Goal: Information Seeking & Learning: Understand process/instructions

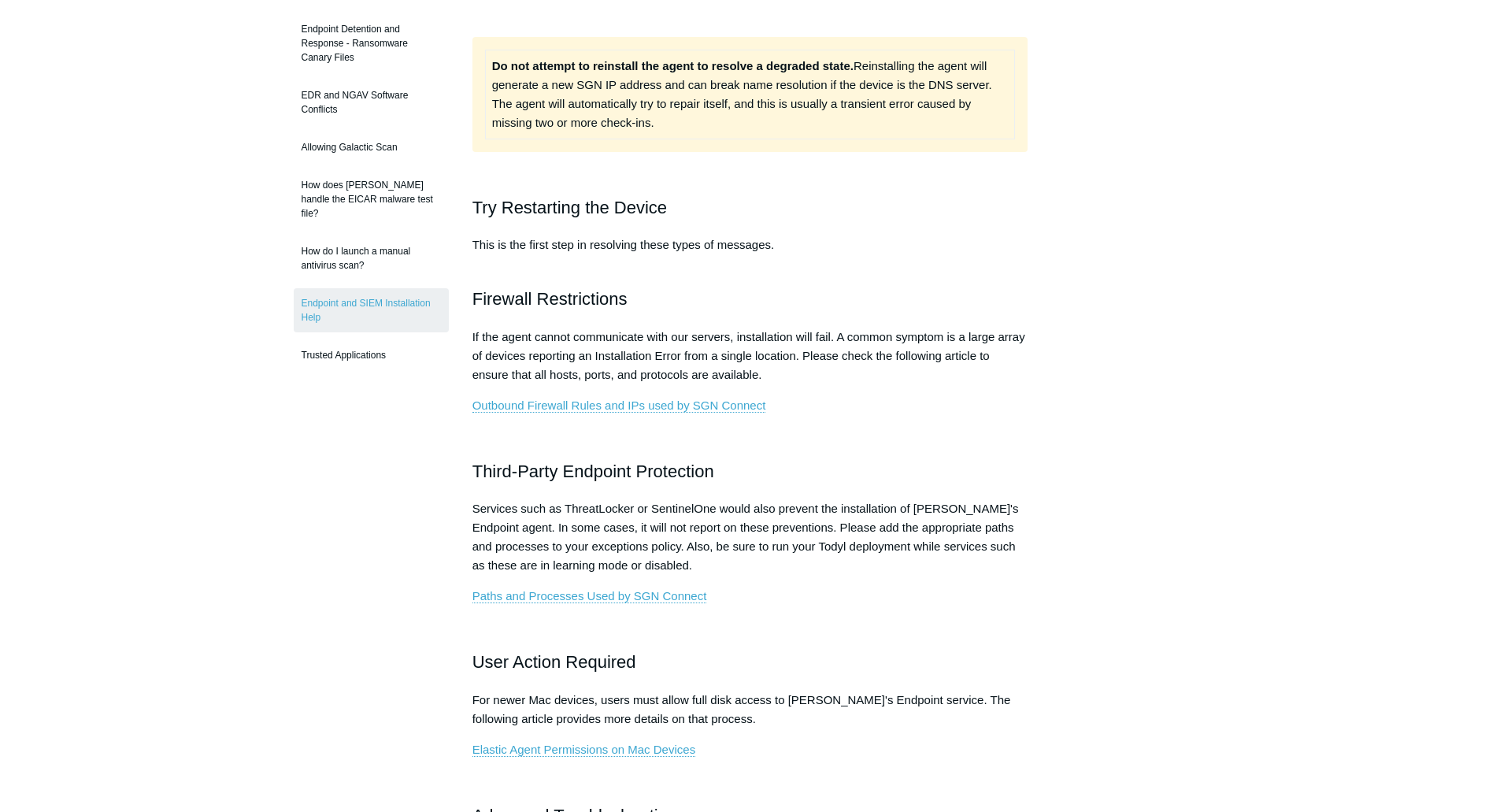
scroll to position [473, 0]
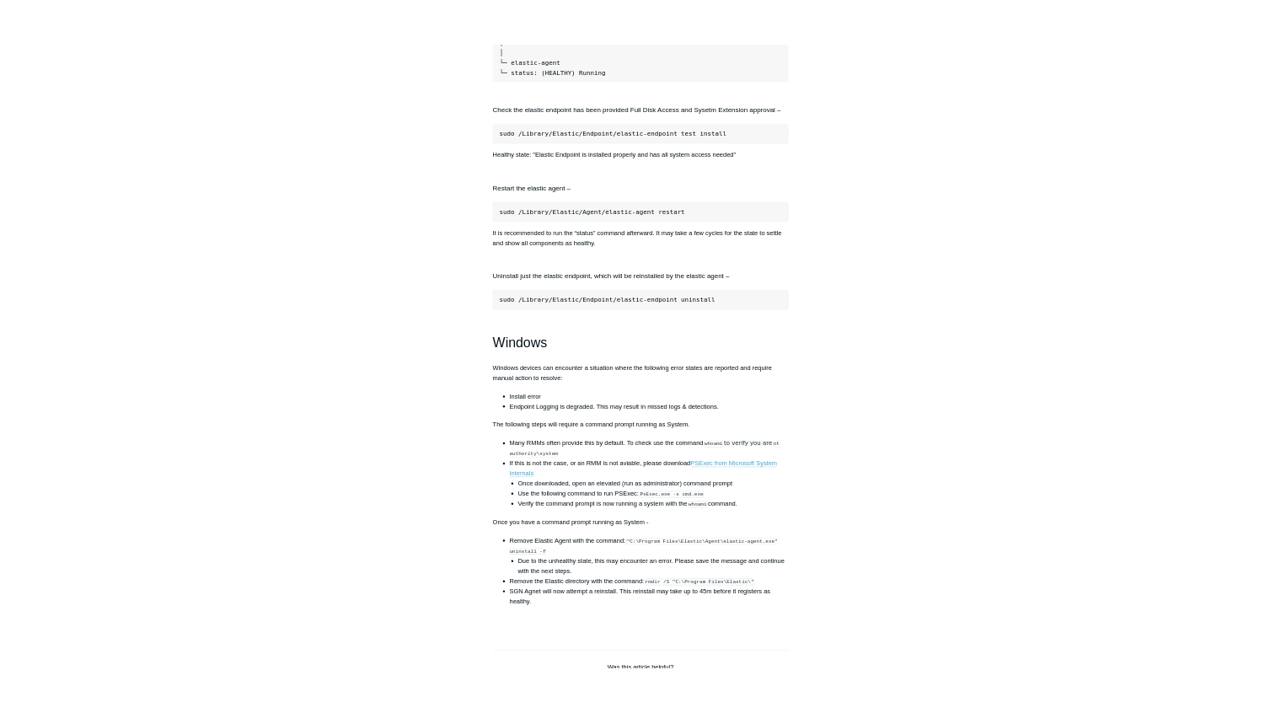
scroll to position [1938, 0]
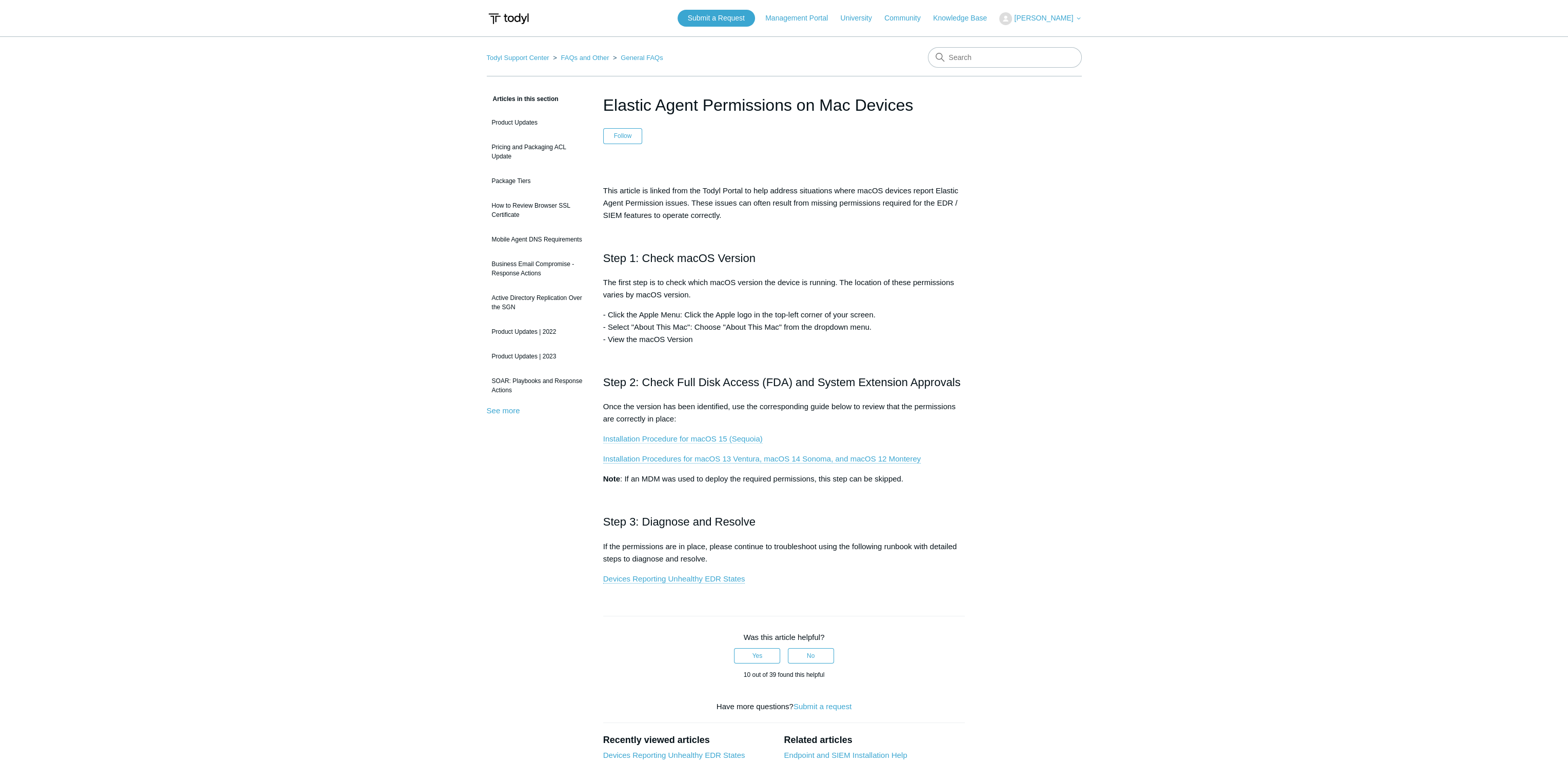
click at [702, 436] on link "Installation Procedure for macOS 15 (Sequoia)" at bounding box center [683, 439] width 159 height 9
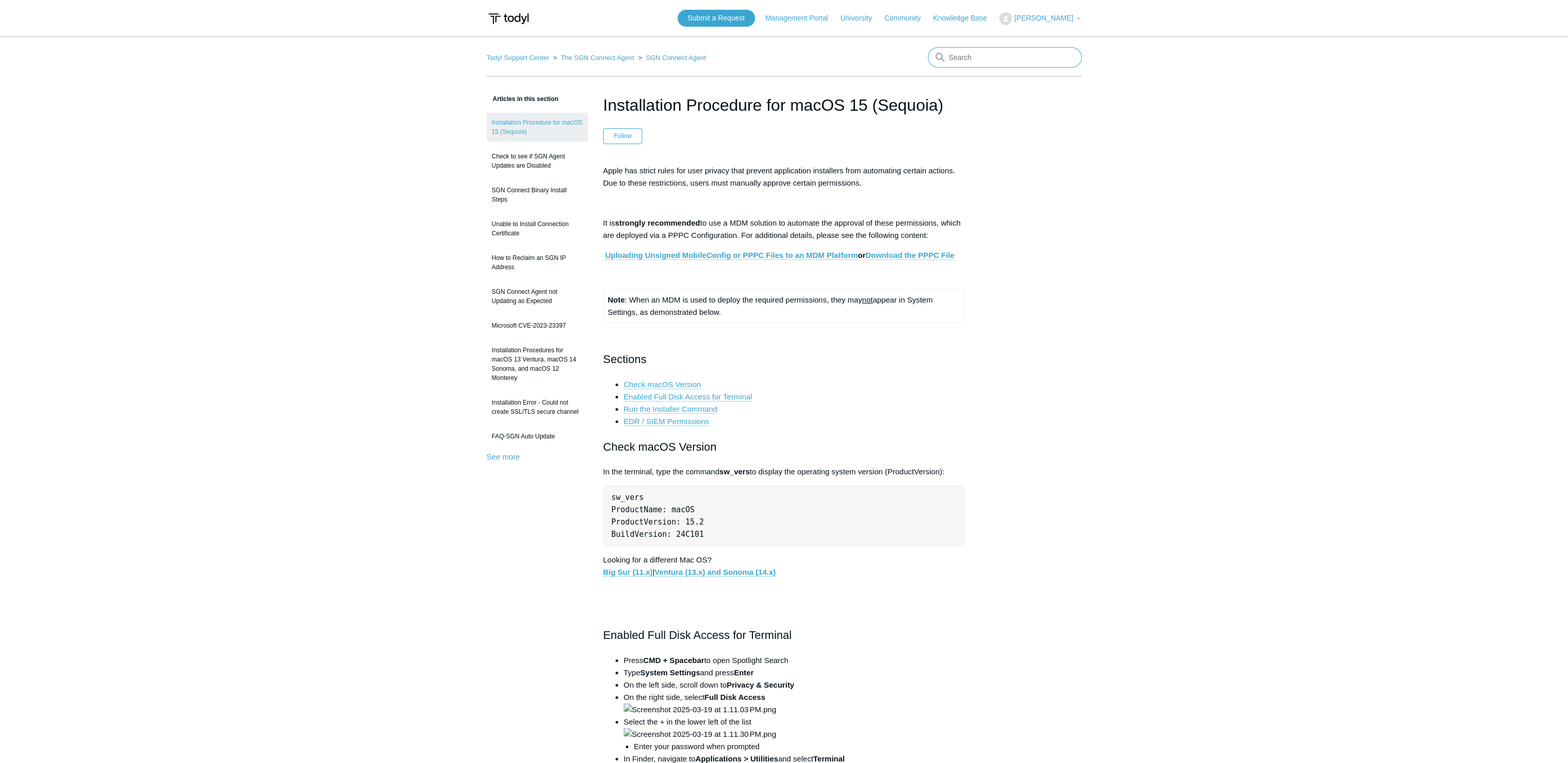
click at [998, 53] on input "Search" at bounding box center [1004, 58] width 154 height 21
type input "macos 16"
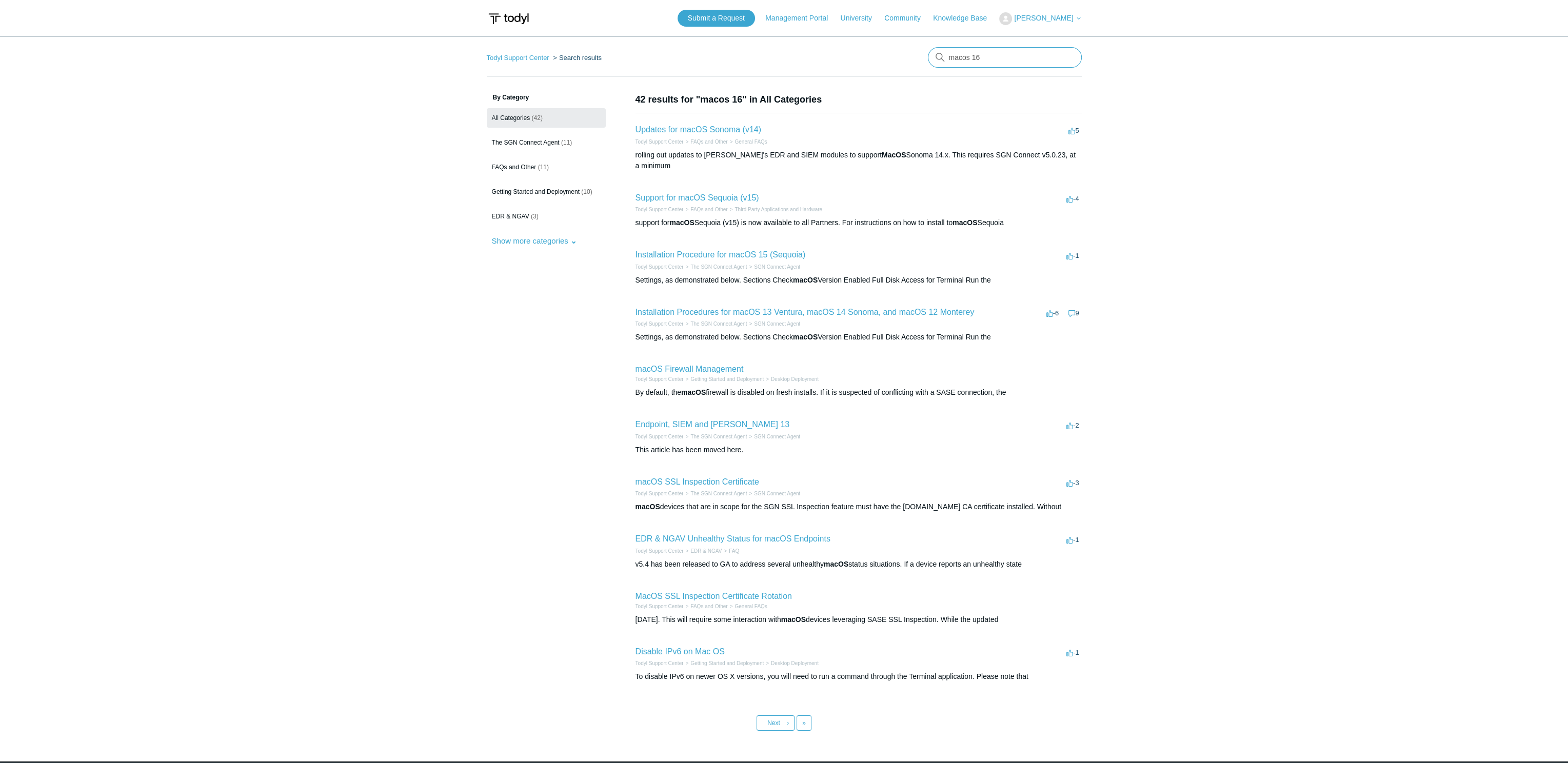
click at [1021, 49] on input "macos 16" at bounding box center [1004, 58] width 154 height 21
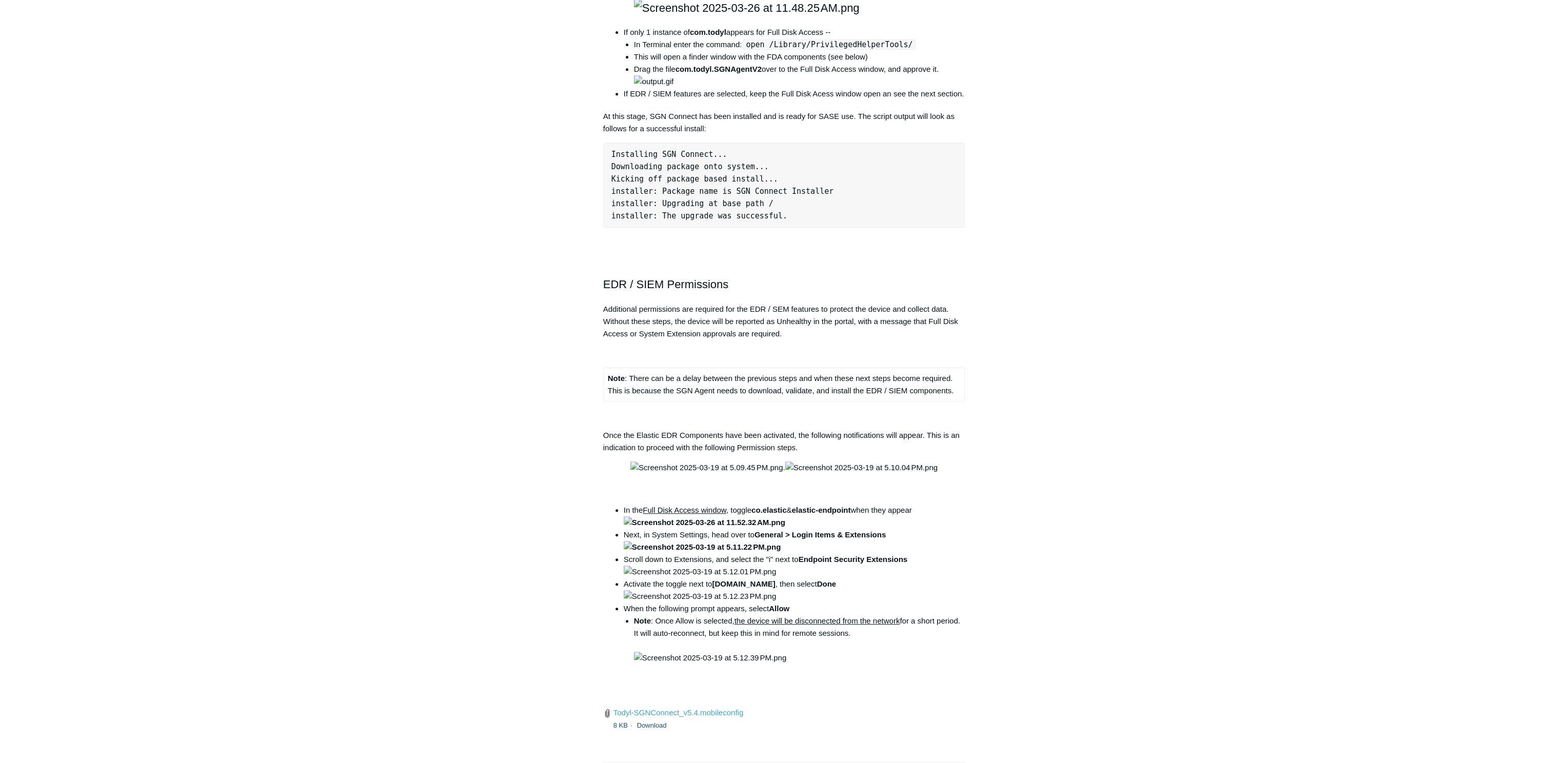
scroll to position [974, 0]
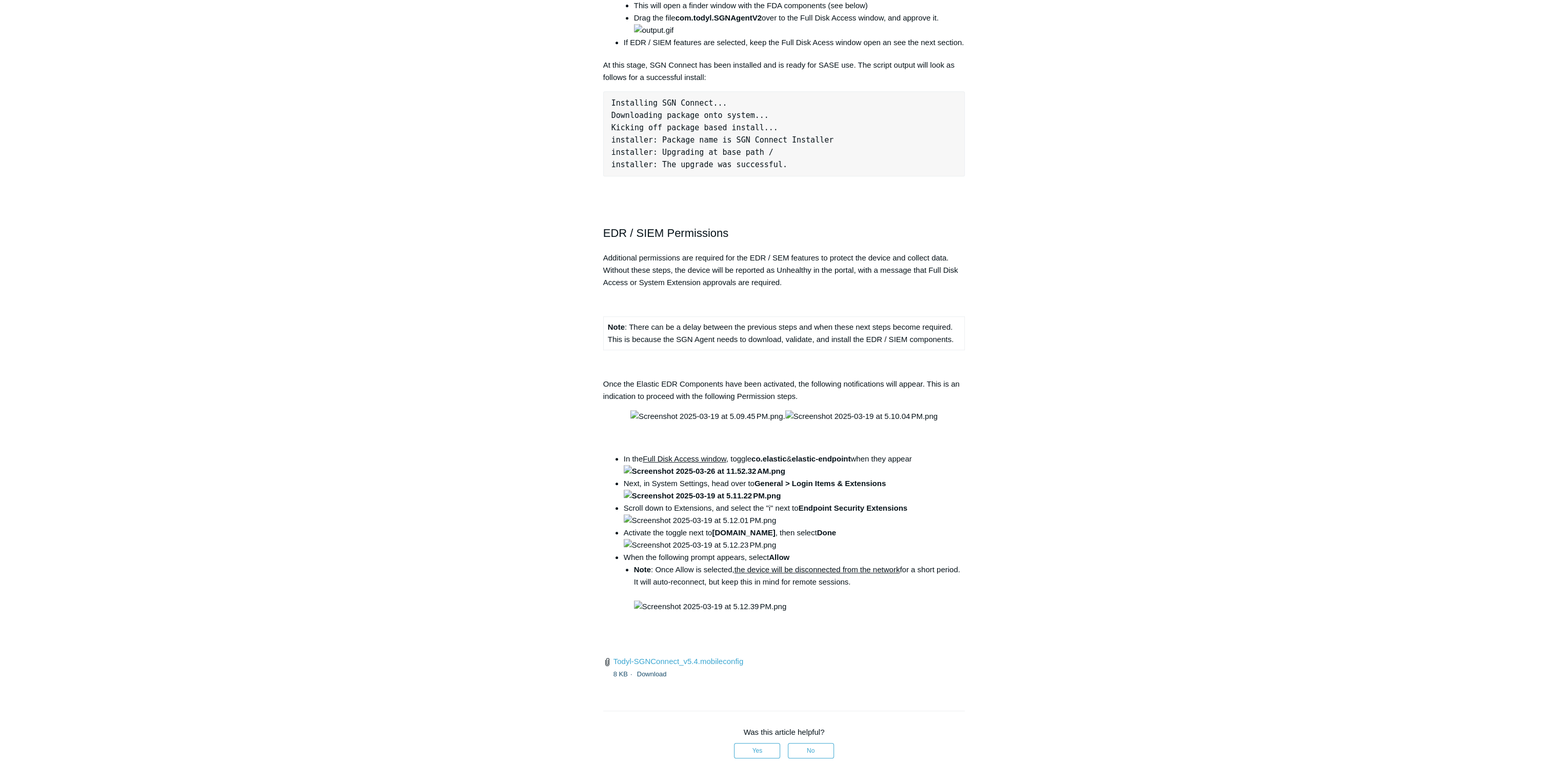
click at [235, 287] on main "Todyl Support Center The SGN Connect Agent SGN Connect Agent Articles in this s…" at bounding box center [784, 57] width 1568 height 1990
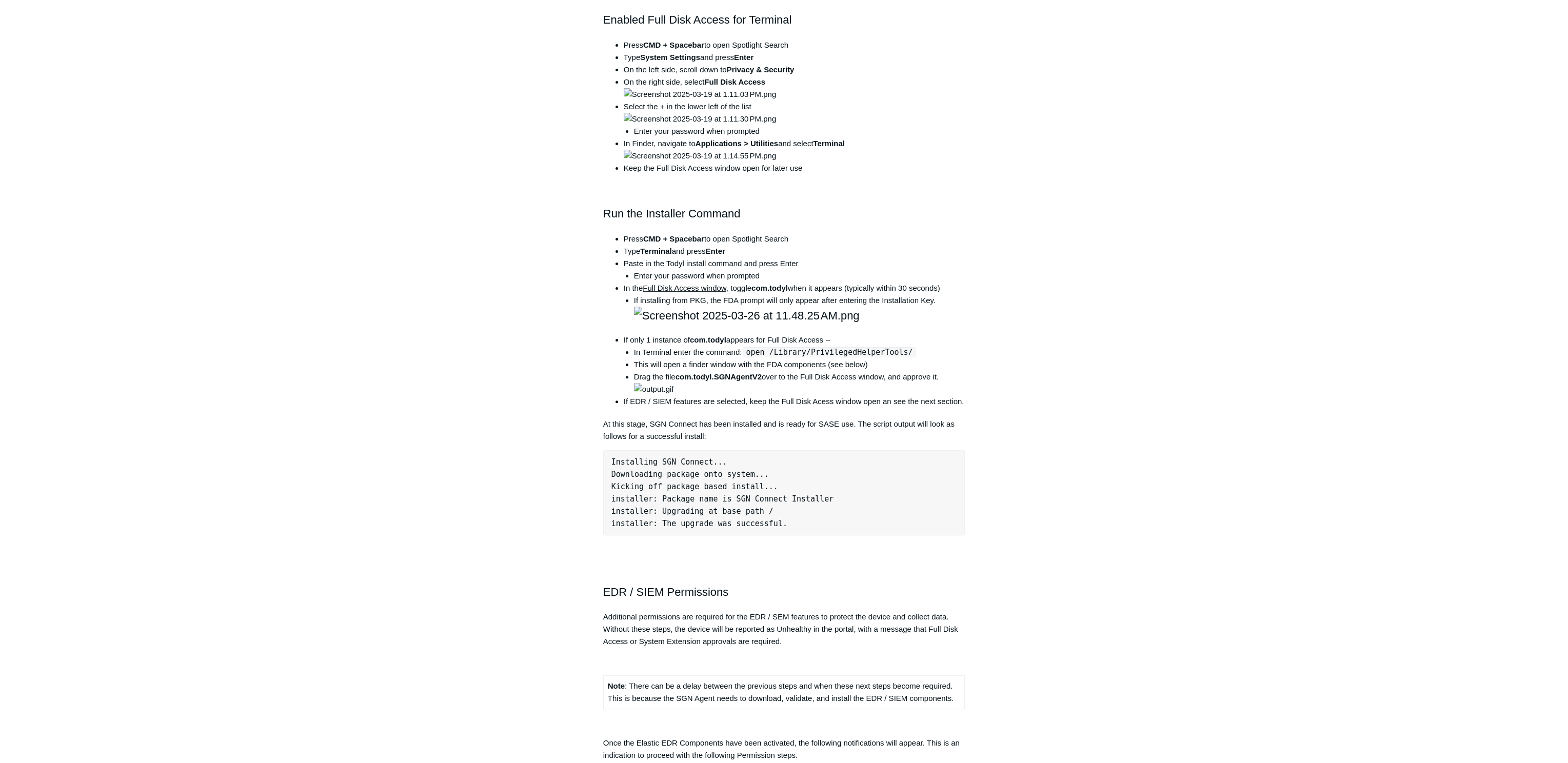
scroll to position [308, 0]
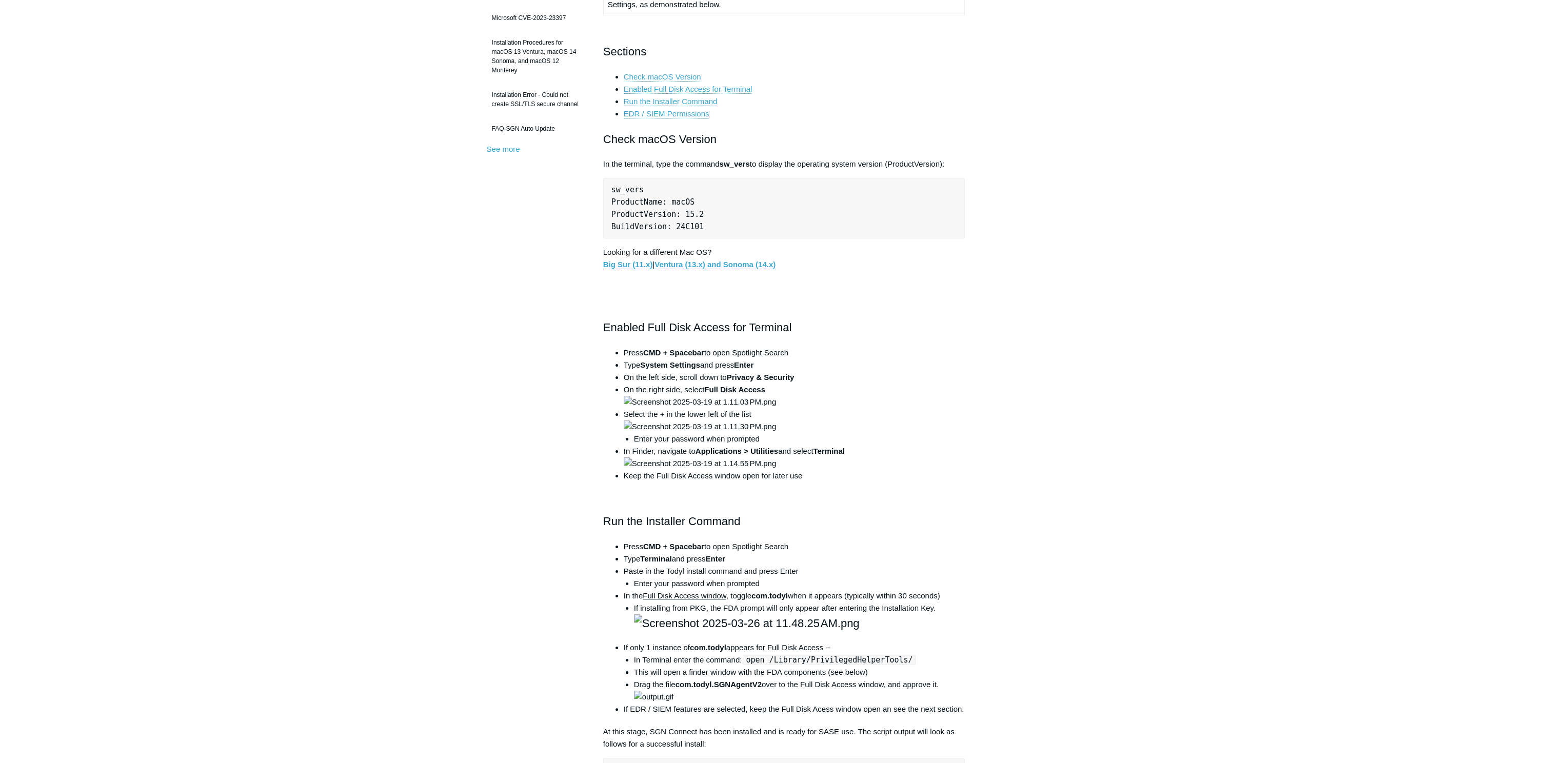
click at [335, 329] on main "Todyl Support Center The SGN Connect Agent SGN Connect Agent Articles in this s…" at bounding box center [784, 723] width 1568 height 1990
